Goal: Task Accomplishment & Management: Complete application form

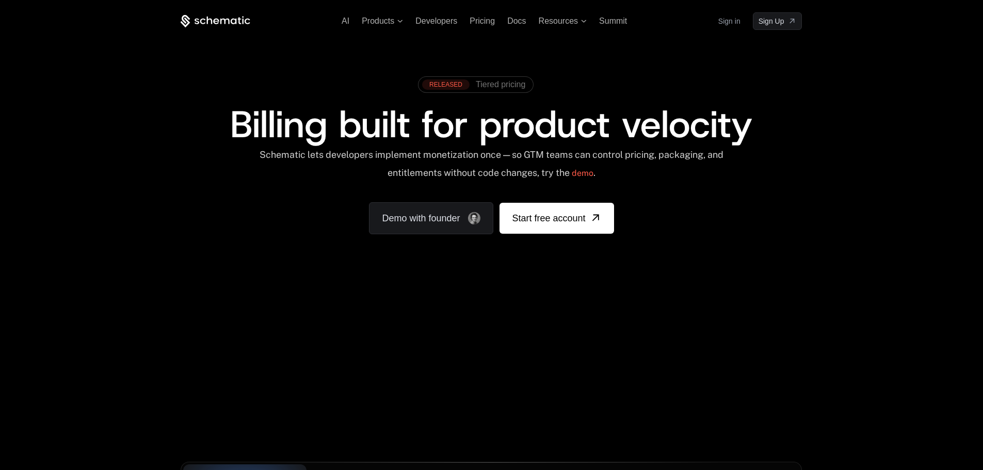
click at [204, 20] on icon at bounding box center [216, 21] width 70 height 13
click at [550, 216] on span "Start free account" at bounding box center [548, 218] width 73 height 14
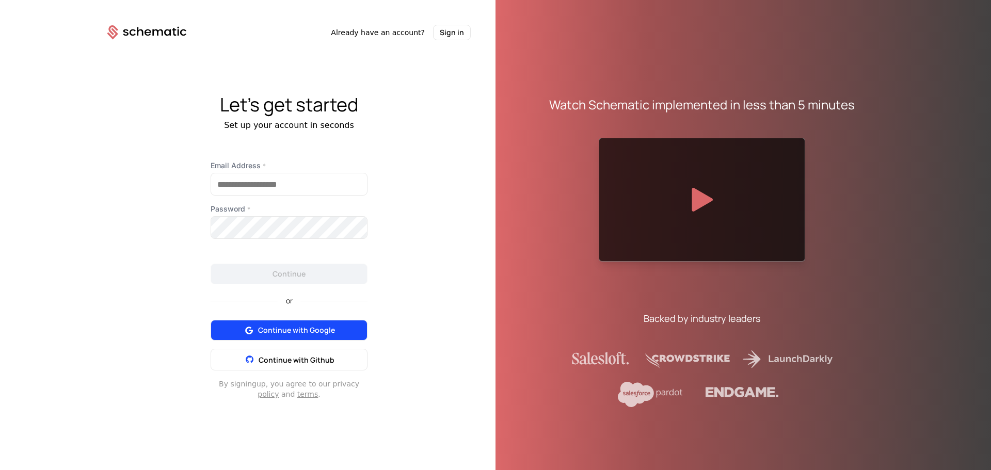
click at [293, 337] on button "Continue with Google" at bounding box center [289, 330] width 157 height 21
